Goal: Navigation & Orientation: Find specific page/section

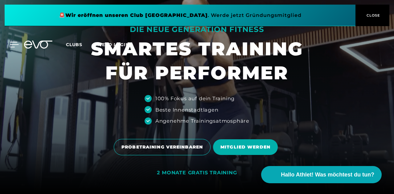
click at [15, 44] on icon at bounding box center [14, 45] width 9 height 6
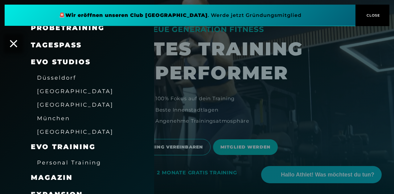
scroll to position [63, 0]
click at [58, 105] on span "[GEOGRAPHIC_DATA]" at bounding box center [75, 104] width 76 height 6
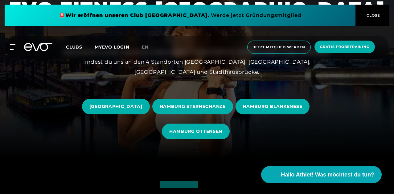
scroll to position [35, 0]
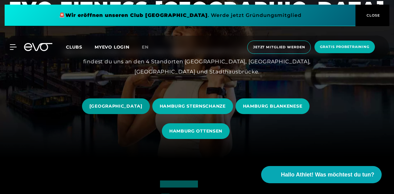
click at [138, 105] on span "[GEOGRAPHIC_DATA]" at bounding box center [115, 106] width 53 height 6
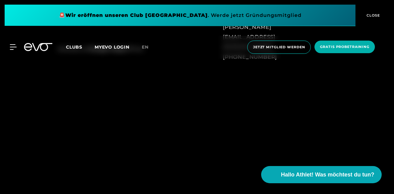
scroll to position [374, 0]
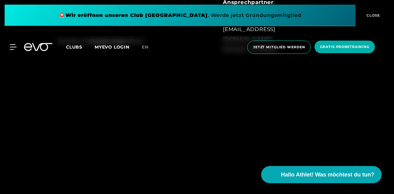
click at [370, 14] on span "CLOSE" at bounding box center [372, 16] width 15 height 6
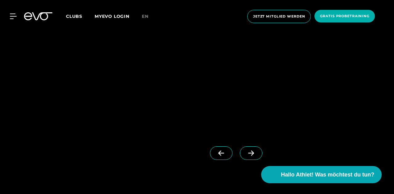
scroll to position [468, 0]
click at [248, 151] on icon at bounding box center [251, 151] width 6 height 5
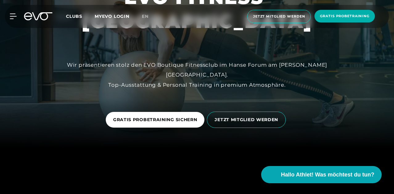
scroll to position [0, 0]
